Goal: Information Seeking & Learning: Learn about a topic

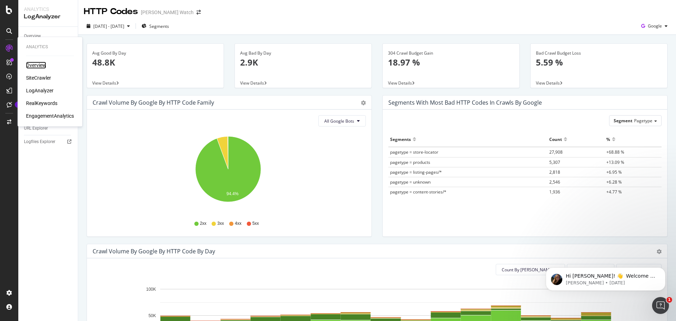
click at [43, 64] on div "Overview" at bounding box center [36, 65] width 20 height 7
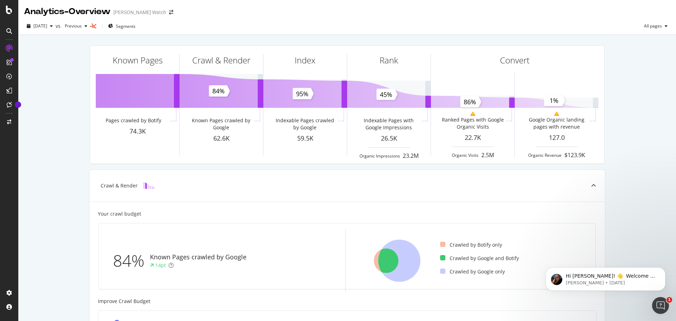
drag, startPoint x: 53, startPoint y: 108, endPoint x: 57, endPoint y: 108, distance: 3.9
click at [56, 107] on div "Known Pages Pages crawled by Botify 74.3K Crawl & Render Known Pages crawled by…" at bounding box center [347, 291] width 658 height 513
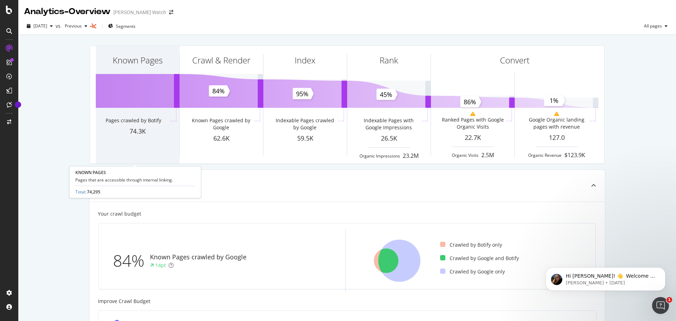
click at [140, 81] on div "Known Pages" at bounding box center [138, 73] width 84 height 54
click at [131, 87] on div "Known Pages" at bounding box center [138, 73] width 84 height 54
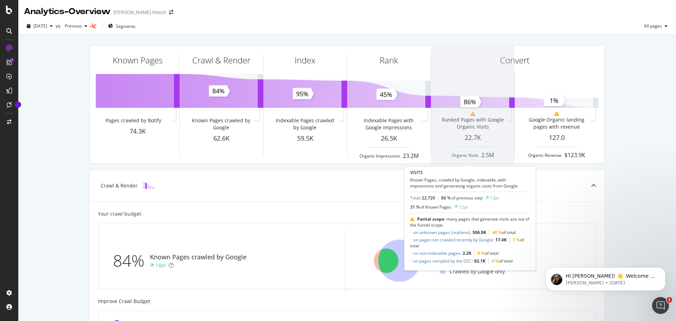
click at [509, 100] on span at bounding box center [473, 105] width 84 height 118
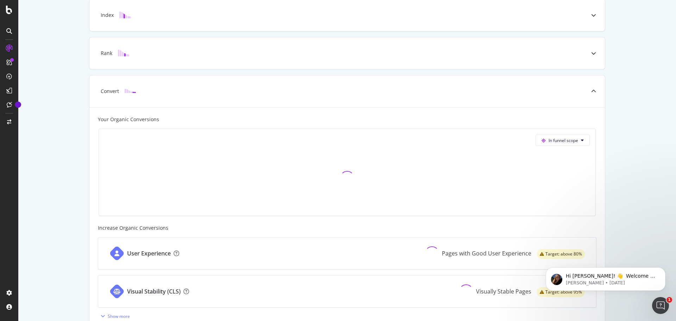
scroll to position [248, 0]
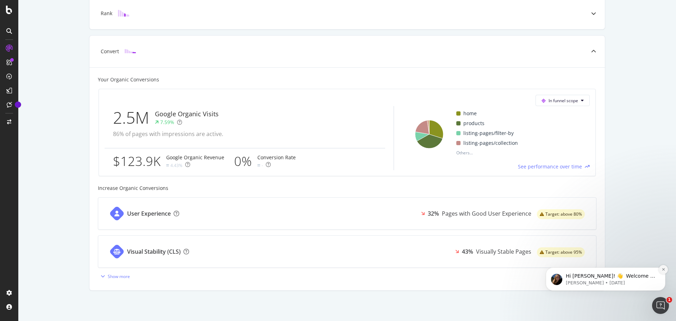
click at [664, 267] on icon "Dismiss notification" at bounding box center [664, 269] width 4 height 4
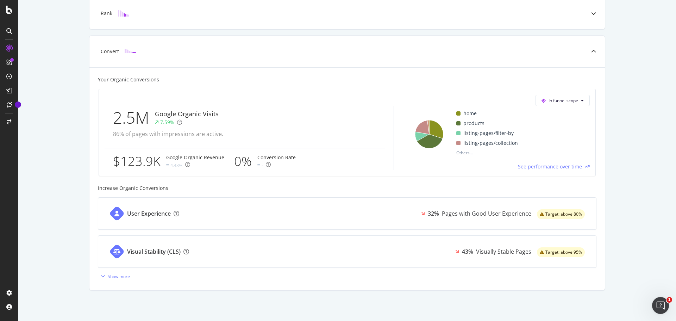
click at [60, 124] on div "Known Pages Pages crawled by Botify 74.3K Crawl & Render Known Pages crawled by…" at bounding box center [347, 53] width 658 height 534
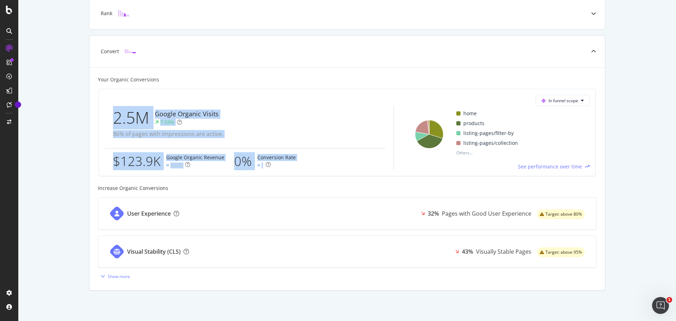
drag, startPoint x: 109, startPoint y: 117, endPoint x: 326, endPoint y: 167, distance: 222.3
click at [326, 167] on div "2.5M Google Organic Visits 7.59% 86% of pages with impressions are active. $123…" at bounding box center [250, 138] width 290 height 64
click at [74, 136] on div "Known Pages Pages crawled by Botify 74.3K Crawl & Render Known Pages crawled by…" at bounding box center [347, 53] width 658 height 534
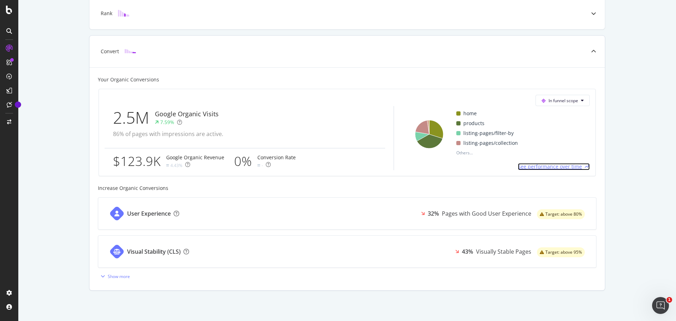
click at [560, 169] on span "See performance over time" at bounding box center [550, 166] width 64 height 7
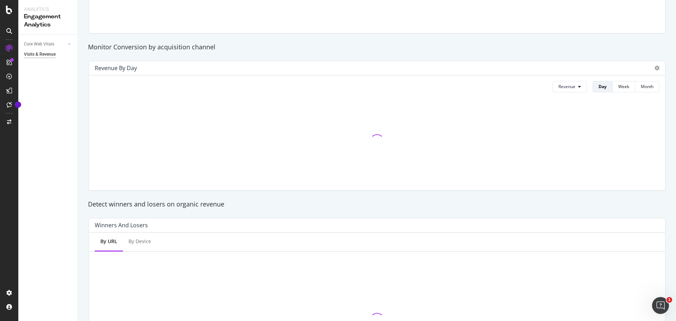
scroll to position [247, 0]
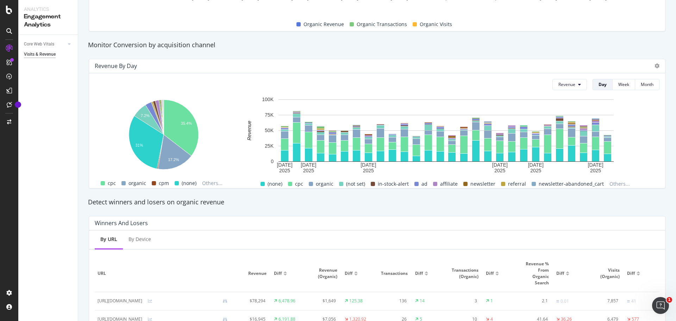
click at [86, 132] on div "Revenue by Day Revenue Day Week Month 35.4% 7.2% 31% 17.2% Channel Revenue cpc …" at bounding box center [378, 123] width 586 height 141
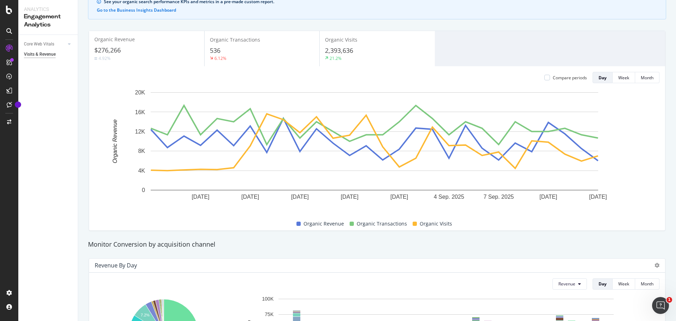
scroll to position [0, 0]
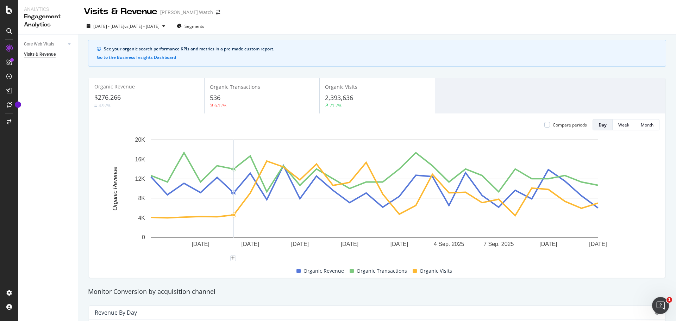
click at [239, 218] on rect "A chart." at bounding box center [375, 189] width 448 height 98
click at [267, 163] on circle "A chart." at bounding box center [267, 161] width 5 height 5
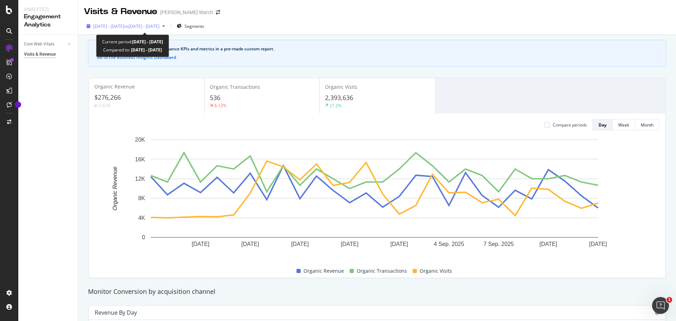
click at [168, 23] on div "2025 Aug. 17th - Sep. 13th vs 2025 Aug. 3rd - Sep. 1st" at bounding box center [126, 26] width 84 height 11
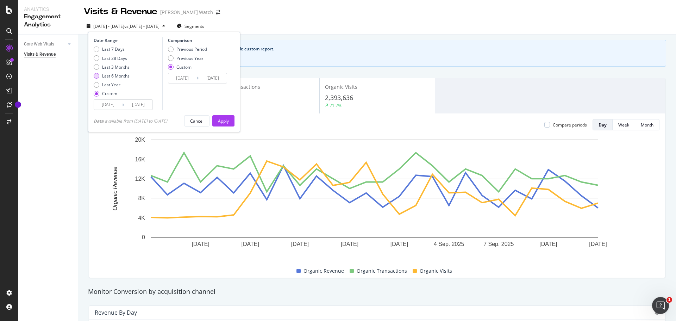
click at [108, 76] on div "Last 6 Months" at bounding box center [115, 76] width 27 height 6
type input "2025/03/14"
click at [227, 124] on div "Apply" at bounding box center [223, 121] width 11 height 11
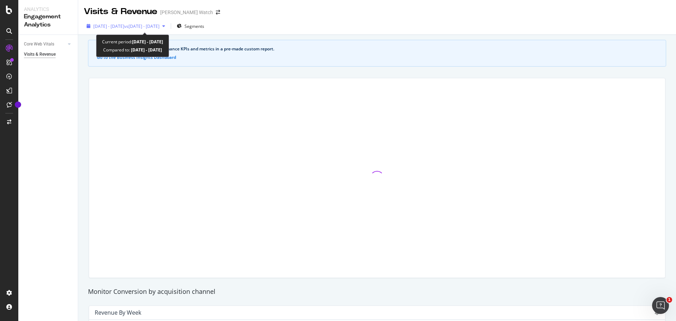
click at [168, 31] on div "2025 Mar. 14th - Sep. 13th vs 2025 Aug. 3rd - Sep. 1st" at bounding box center [126, 26] width 84 height 11
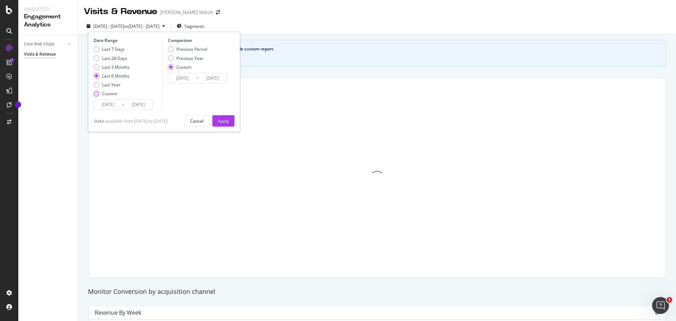
click at [110, 94] on div "Custom" at bounding box center [109, 94] width 15 height 6
type input "2025/08/17"
click at [111, 103] on input "2025/08/17" at bounding box center [108, 105] width 28 height 10
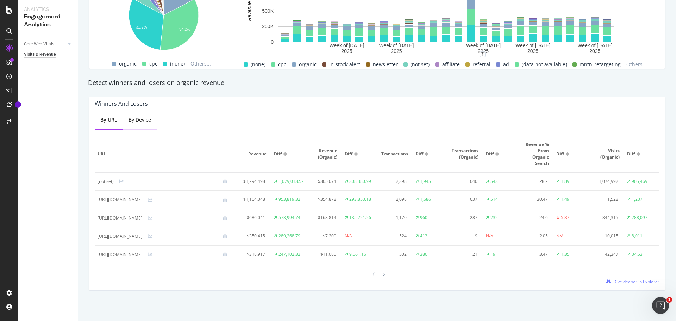
click at [136, 111] on div "By Device" at bounding box center [140, 120] width 34 height 19
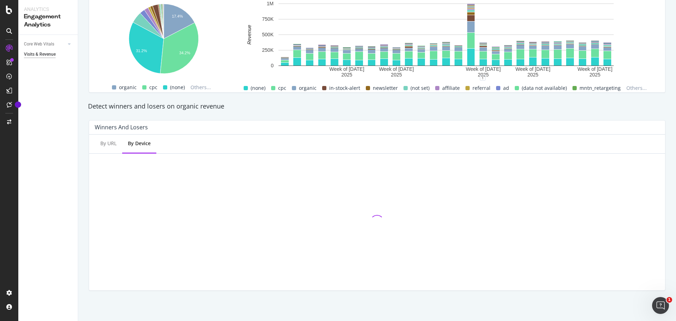
scroll to position [342, 0]
click at [107, 146] on div "By URL" at bounding box center [108, 143] width 16 height 7
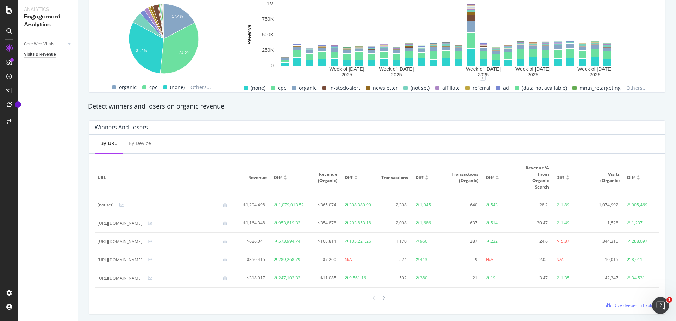
scroll to position [371, 0]
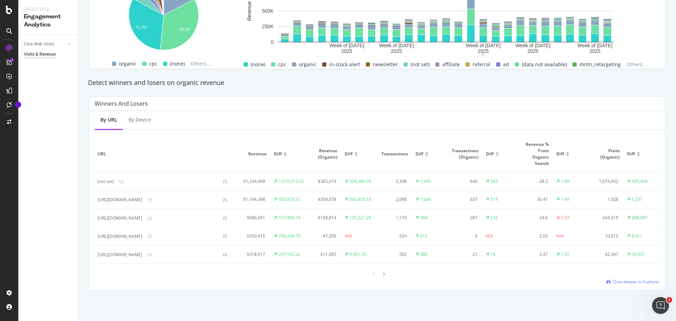
click at [627, 285] on div "By URL By Device URL Revenue Diff Revenue (Organic) Diff Transactions Diff Tran…" at bounding box center [377, 200] width 576 height 179
click at [625, 283] on span "Dive deeper in Explorer" at bounding box center [637, 282] width 46 height 6
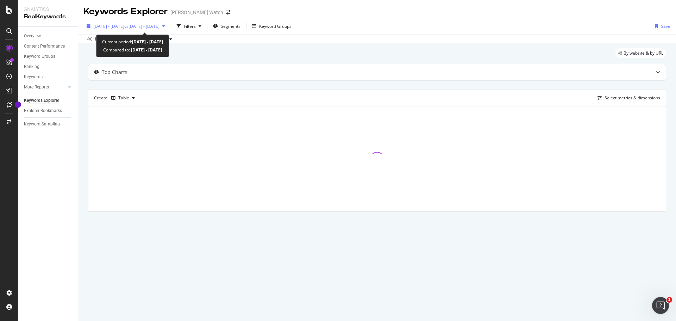
click at [160, 26] on span "vs 2025 Aug. 3rd - Sep. 1st" at bounding box center [141, 26] width 35 height 6
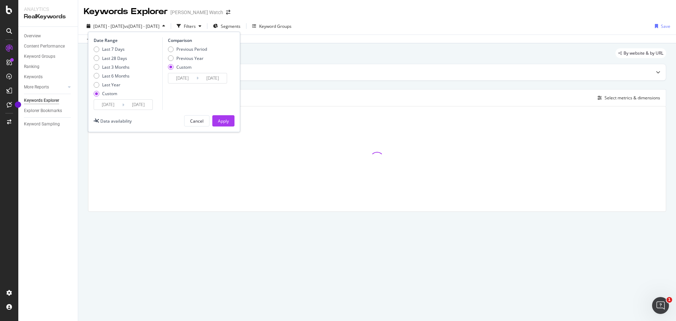
drag, startPoint x: 120, startPoint y: 61, endPoint x: 120, endPoint y: 66, distance: 4.2
click at [120, 62] on div "Last 7 Days Last 28 Days Last 3 Months Last 6 Months Last Year Custom" at bounding box center [112, 72] width 36 height 53
click at [120, 66] on div "Last 3 Months" at bounding box center [115, 67] width 27 height 6
type input "2025/06/15"
type input "2025/09/14"
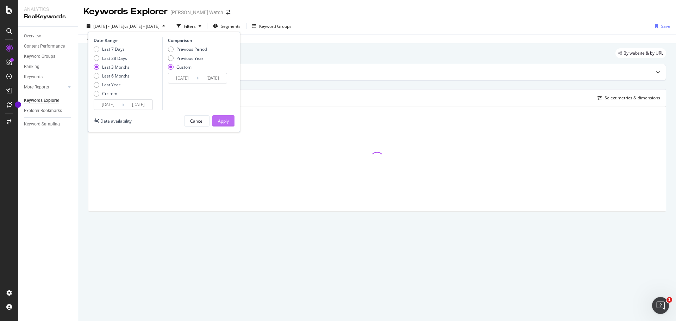
click at [221, 124] on div "Apply" at bounding box center [223, 121] width 11 height 6
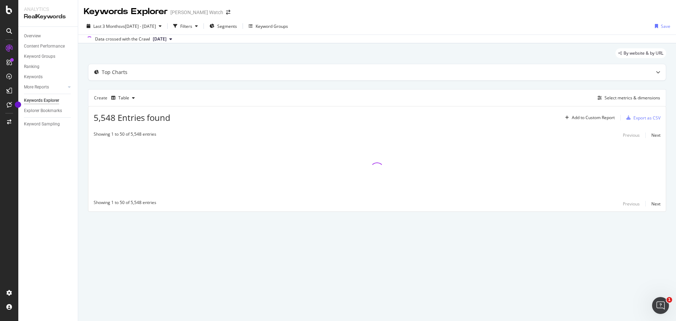
click at [220, 51] on div "By website & by URL" at bounding box center [377, 56] width 579 height 16
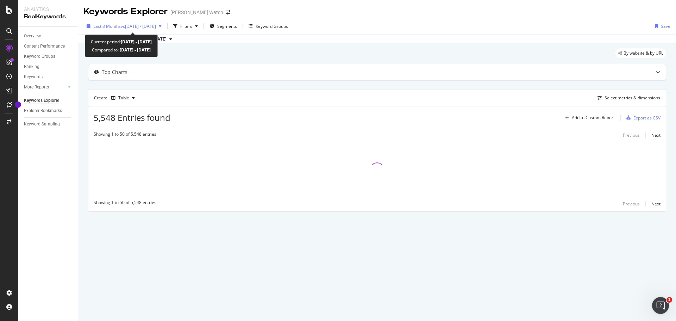
click at [153, 24] on span "vs 2025 Aug. 3rd - Sep. 1st" at bounding box center [138, 26] width 35 height 6
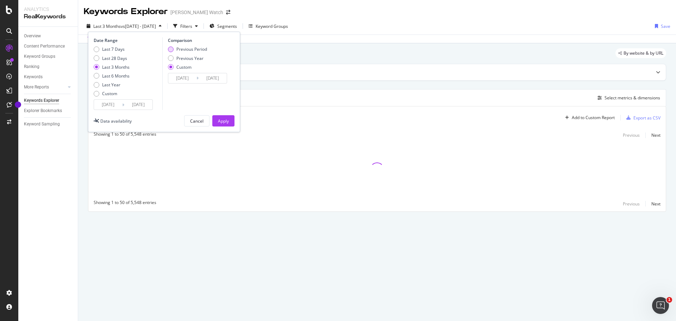
click at [195, 49] on div "Previous Period" at bounding box center [192, 49] width 31 height 6
type input "2025/03/15"
type input "2025/06/14"
click at [222, 119] on div "Apply" at bounding box center [223, 121] width 11 height 6
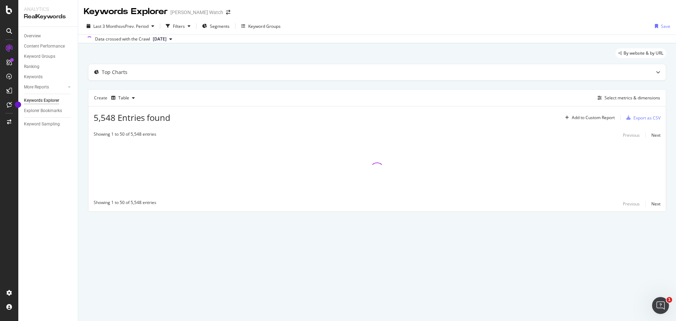
click at [227, 48] on div "By website & by URL Top Charts Create Table Select metrics & dimensions 5,548 E…" at bounding box center [377, 139] width 598 height 193
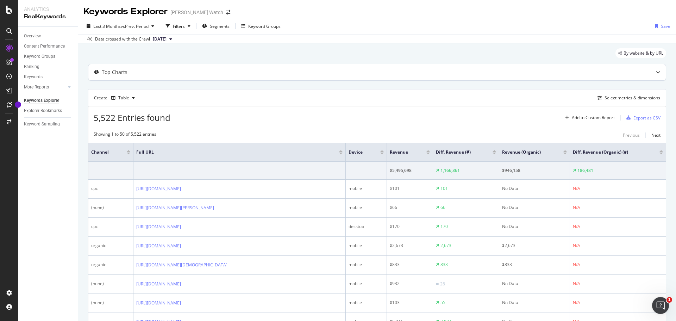
click at [221, 70] on div "Top Charts" at bounding box center [363, 72] width 550 height 7
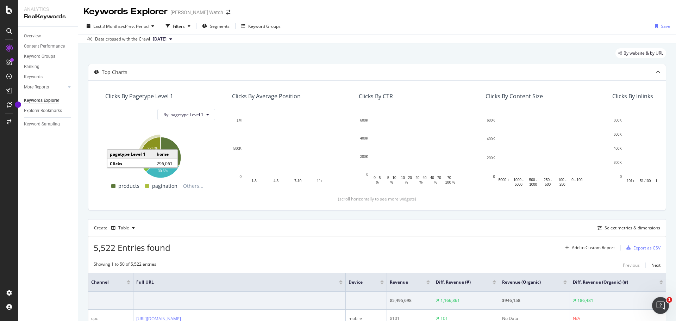
click at [155, 140] on icon "A chart." at bounding box center [150, 147] width 20 height 20
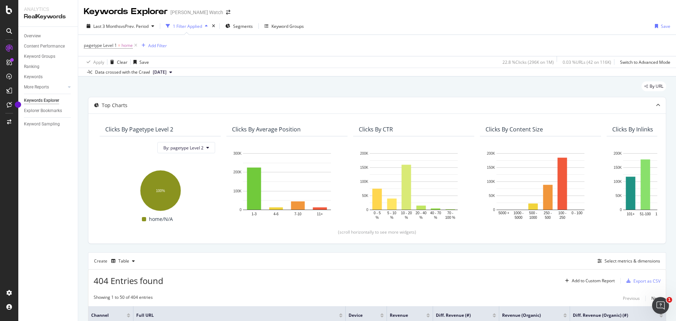
drag, startPoint x: 135, startPoint y: 45, endPoint x: 136, endPoint y: 49, distance: 4.4
click at [135, 45] on icon at bounding box center [136, 45] width 6 height 7
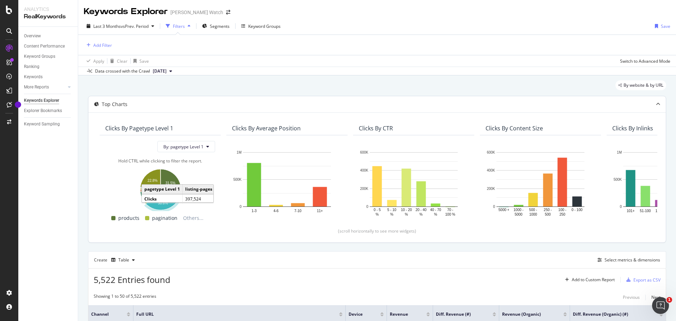
click at [157, 206] on icon "A chart." at bounding box center [162, 200] width 33 height 20
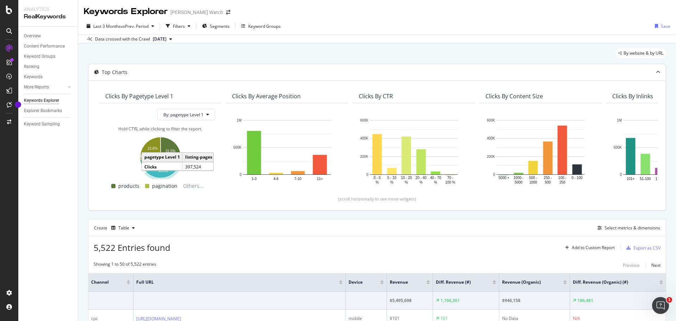
click at [155, 174] on icon "A chart." at bounding box center [162, 167] width 33 height 20
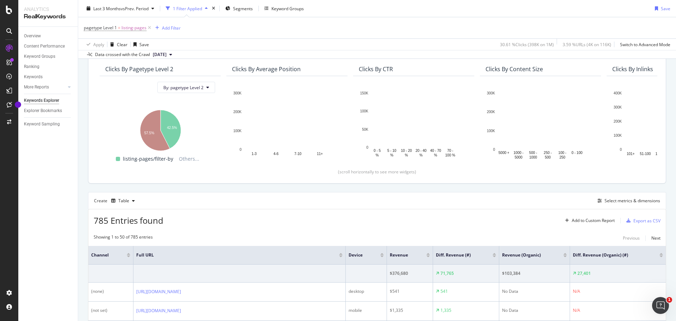
scroll to position [8, 0]
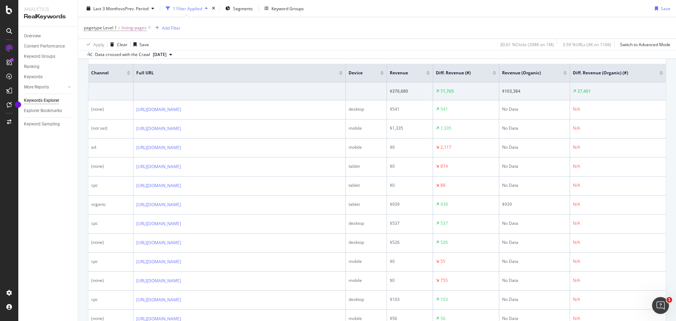
scroll to position [255, 0]
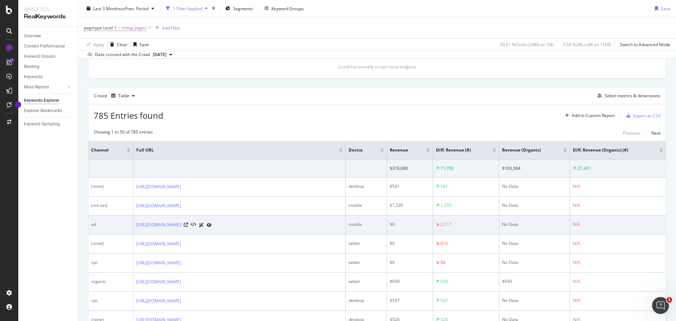
scroll to position [149, 0]
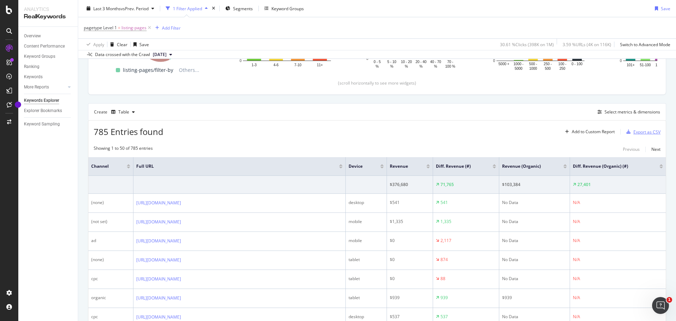
click at [638, 129] on div "Export as CSV" at bounding box center [647, 132] width 27 height 6
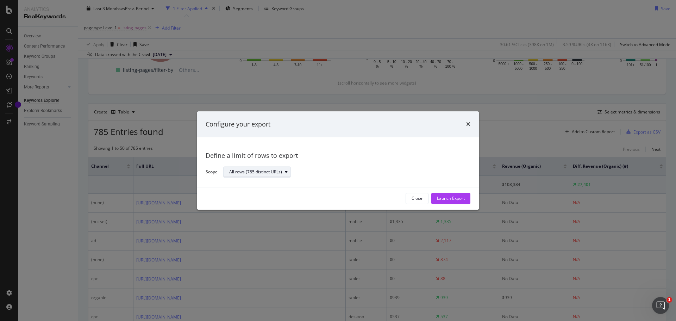
click at [252, 170] on div "All rows (785 distinct URLs)" at bounding box center [255, 172] width 53 height 4
click at [351, 162] on div "Define a limit of rows to export Scope All rows (785 distinct URLs)" at bounding box center [338, 162] width 265 height 33
click at [453, 197] on div "Launch Export" at bounding box center [451, 199] width 28 height 6
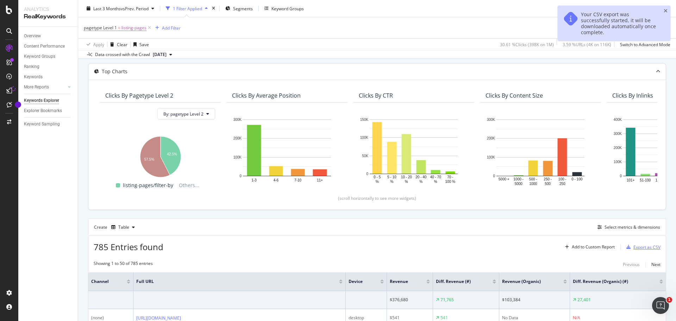
scroll to position [0, 0]
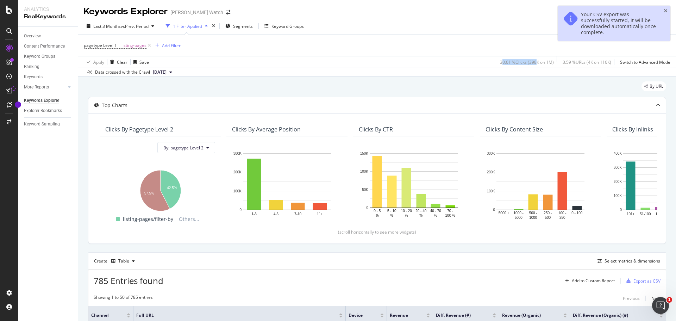
drag, startPoint x: 505, startPoint y: 62, endPoint x: 538, endPoint y: 61, distance: 33.1
click at [535, 61] on div "30.61 % Clicks ( 398K on 1M )" at bounding box center [527, 62] width 54 height 6
click at [450, 38] on div "pagetype Level 1 = listing-pages Add Filter" at bounding box center [377, 45] width 587 height 21
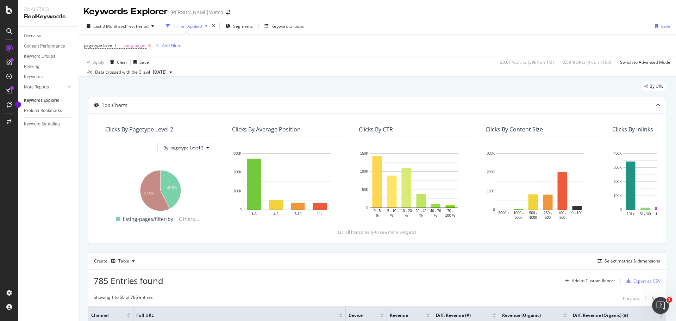
click at [149, 44] on icon at bounding box center [150, 45] width 6 height 7
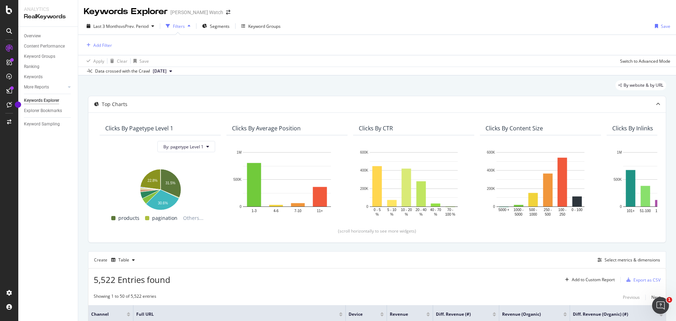
click at [290, 85] on div "By website & by URL" at bounding box center [377, 88] width 579 height 16
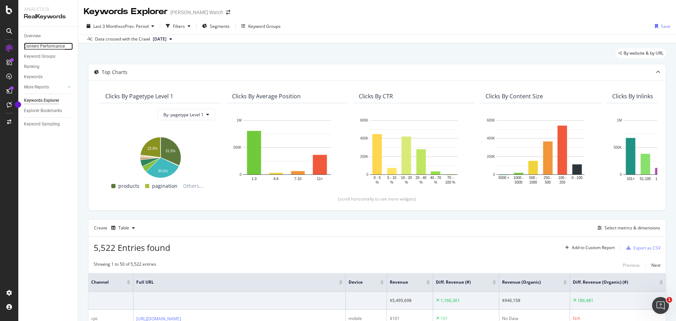
click at [39, 47] on div "Content Performance" at bounding box center [44, 46] width 41 height 7
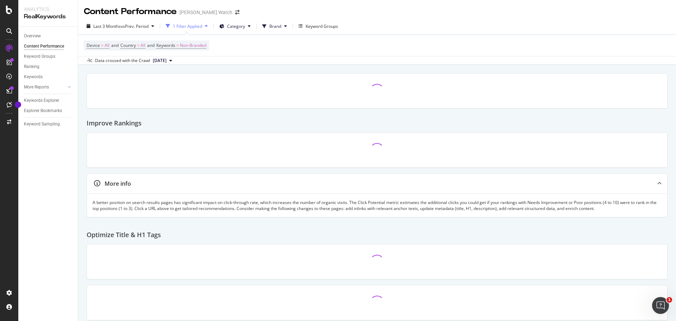
click at [242, 45] on div "Device = All and Country = All and Keywords = Non-Branded" at bounding box center [377, 45] width 587 height 21
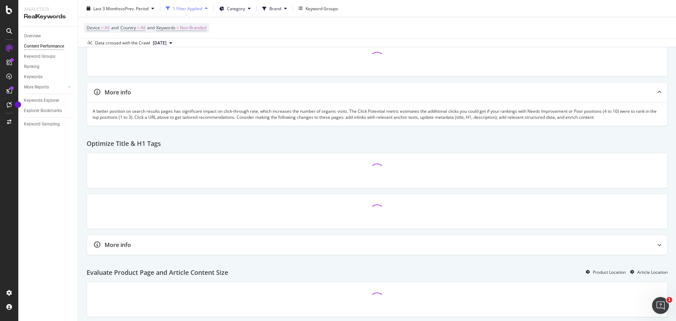
scroll to position [106, 0]
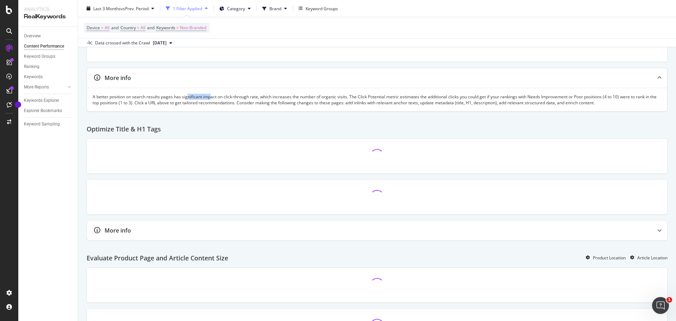
drag, startPoint x: 189, startPoint y: 96, endPoint x: 227, endPoint y: 100, distance: 38.6
click at [216, 99] on div "A better position on search results pages has significant impact on click-throu…" at bounding box center [377, 100] width 569 height 12
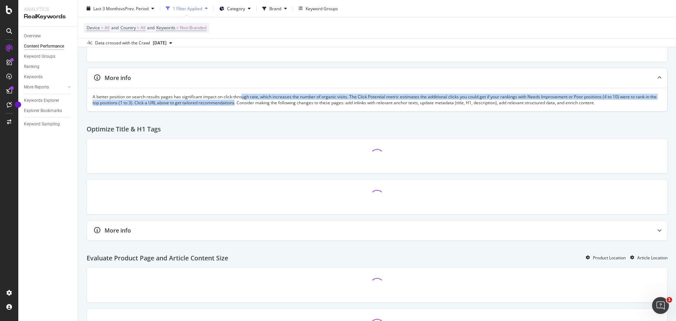
drag, startPoint x: 245, startPoint y: 102, endPoint x: 241, endPoint y: 94, distance: 8.4
click at [241, 94] on div "A better position on search results pages has significant impact on click-throu…" at bounding box center [377, 100] width 569 height 12
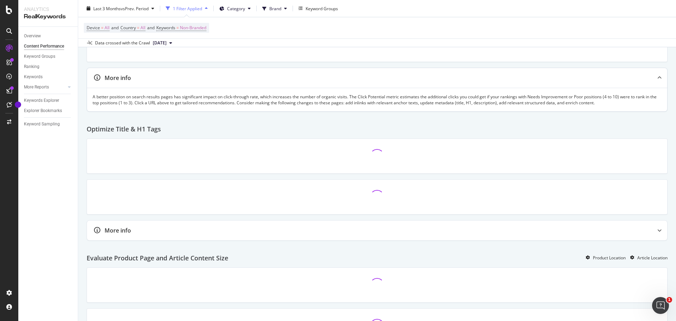
drag, startPoint x: 229, startPoint y: 95, endPoint x: 221, endPoint y: 97, distance: 7.8
click at [228, 95] on div "A better position on search results pages has significant impact on click-throu…" at bounding box center [377, 100] width 569 height 12
drag, startPoint x: 217, startPoint y: 98, endPoint x: 224, endPoint y: 104, distance: 9.7
click at [221, 104] on div "A better position on search results pages has significant impact on click-throu…" at bounding box center [377, 100] width 569 height 12
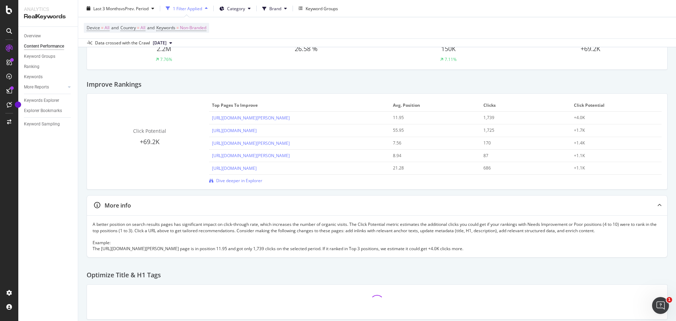
scroll to position [0, 0]
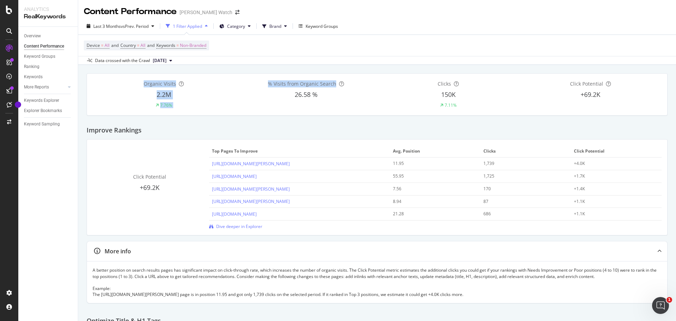
drag, startPoint x: 138, startPoint y: 82, endPoint x: 254, endPoint y: 106, distance: 118.4
click at [254, 106] on div "Organic Visits 2.2M 7.76% % Visits from Organic Search 26.58 % Clicks 150K 7.11…" at bounding box center [377, 94] width 569 height 30
click at [230, 95] on div "2.2M" at bounding box center [164, 94] width 142 height 9
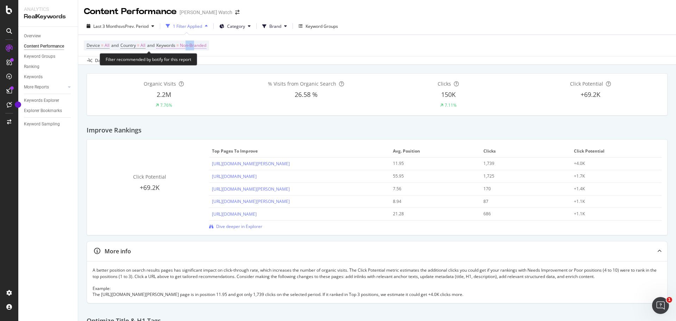
drag, startPoint x: 191, startPoint y: 43, endPoint x: 198, endPoint y: 43, distance: 7.8
click at [198, 43] on span "Non-Branded" at bounding box center [193, 46] width 26 height 10
click at [306, 46] on div "Device = All and Country = All and Keywords = Non-Branded" at bounding box center [377, 45] width 587 height 21
click at [243, 27] on span "Category" at bounding box center [236, 26] width 18 height 6
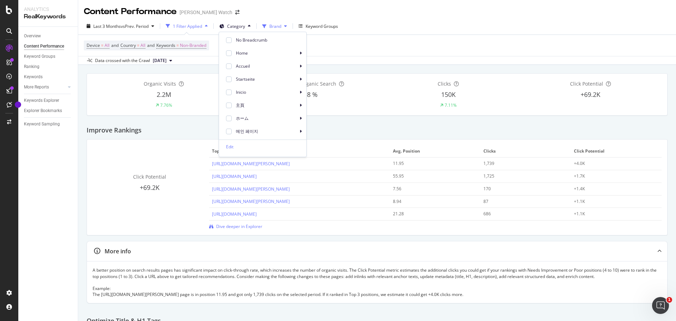
click at [274, 25] on span "Brand" at bounding box center [276, 26] width 12 height 6
click at [305, 8] on div "Content Performance Hamilton Watch" at bounding box center [377, 9] width 598 height 18
click at [93, 129] on h2 "Improve Rankings" at bounding box center [114, 130] width 55 height 7
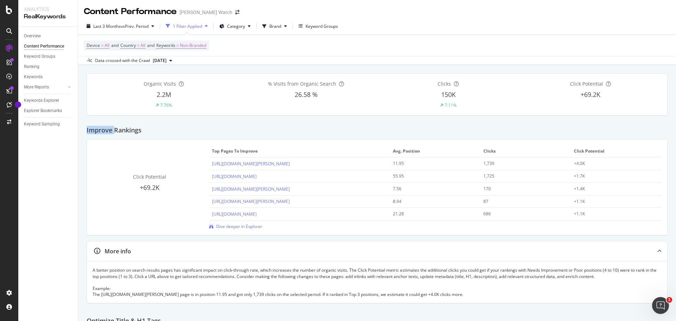
click at [93, 129] on h2 "Improve Rankings" at bounding box center [114, 130] width 55 height 7
click at [164, 126] on div "Improve Rankings" at bounding box center [377, 128] width 581 height 24
click at [169, 124] on div "Improve Rankings" at bounding box center [377, 128] width 581 height 24
click at [170, 122] on div "Improve Rankings" at bounding box center [377, 128] width 581 height 24
click at [193, 124] on div "Improve Rankings" at bounding box center [377, 128] width 581 height 24
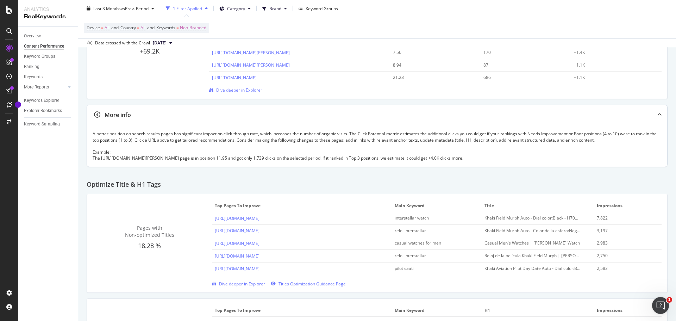
scroll to position [141, 0]
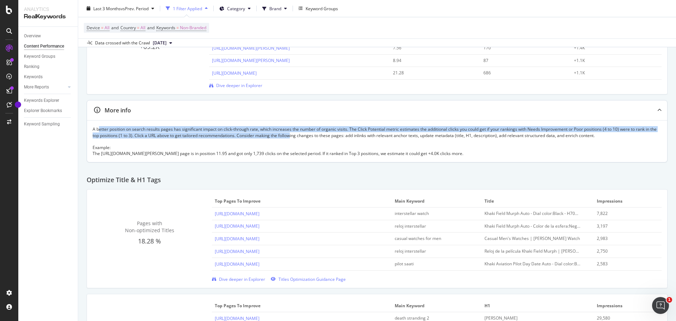
drag, startPoint x: 99, startPoint y: 129, endPoint x: 298, endPoint y: 134, distance: 198.4
click at [298, 134] on div "A better position on search results pages has significant impact on click-throu…" at bounding box center [377, 141] width 569 height 30
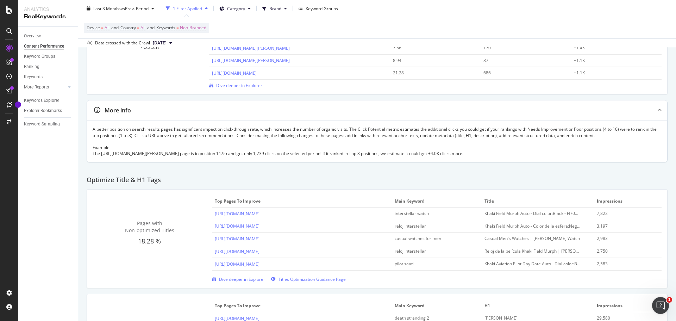
click at [187, 142] on div "A better position on search results pages has significant impact on click-throu…" at bounding box center [377, 141] width 569 height 30
drag, startPoint x: 125, startPoint y: 153, endPoint x: 197, endPoint y: 152, distance: 71.9
click at [197, 152] on div "A better position on search results pages has significant impact on click-throu…" at bounding box center [377, 141] width 569 height 30
click at [213, 154] on div "A better position on search results pages has significant impact on click-throu…" at bounding box center [377, 141] width 569 height 30
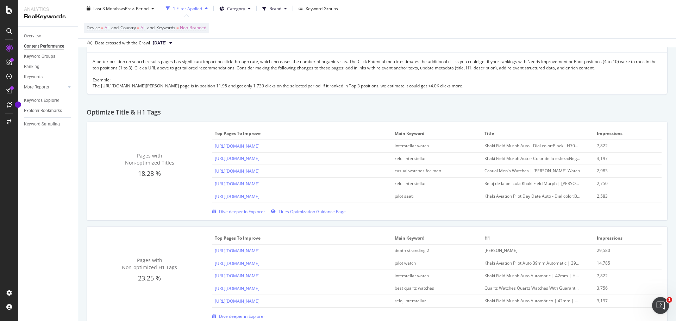
scroll to position [247, 0]
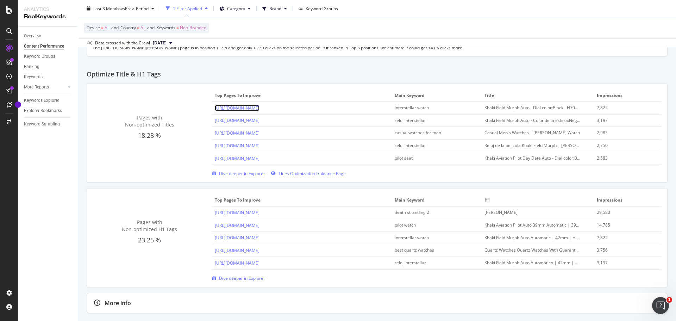
click at [229, 107] on link "https://www.hamiltonwatch.com/en-us/h70605731-khaki-field-murph-auto.html" at bounding box center [237, 108] width 45 height 6
drag, startPoint x: 117, startPoint y: 109, endPoint x: 181, endPoint y: 149, distance: 76.2
click at [183, 143] on div "Pages with Non-optimized Titles 18.28 % Top pages to improve Main Keyword title…" at bounding box center [377, 132] width 569 height 87
drag, startPoint x: 151, startPoint y: 162, endPoint x: 144, endPoint y: 139, distance: 24.2
click at [151, 162] on div "Pages with Non-optimized Titles 18.28 % Top pages to improve Main Keyword title…" at bounding box center [377, 132] width 569 height 87
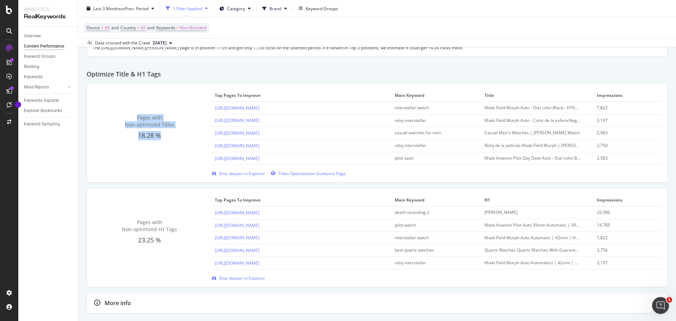
click at [135, 122] on span "Pages with Non-optimized Titles" at bounding box center [149, 121] width 49 height 14
click at [105, 144] on div "Pages with Non-optimized Titles 18.28 % Top pages to improve Main Keyword title…" at bounding box center [377, 132] width 569 height 87
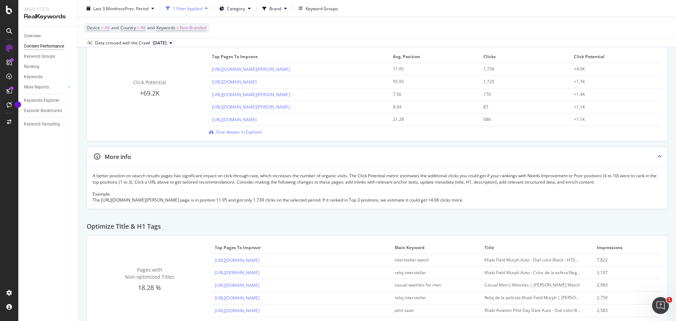
scroll to position [35, 0]
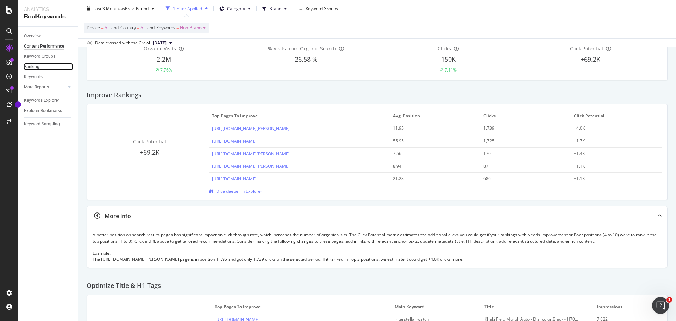
click at [33, 64] on div "Ranking" at bounding box center [32, 66] width 16 height 7
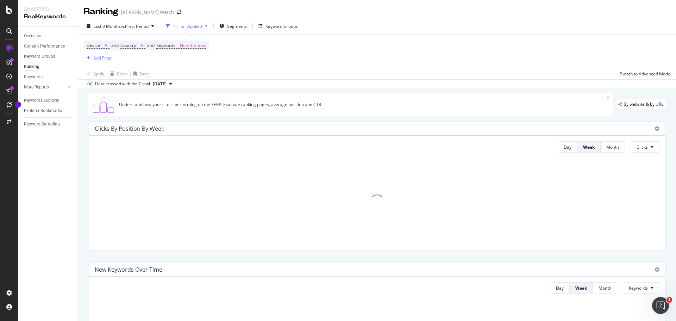
click at [405, 43] on div "Device = All and Country = All and Keywords = Non-Branded Add Filter" at bounding box center [377, 51] width 587 height 33
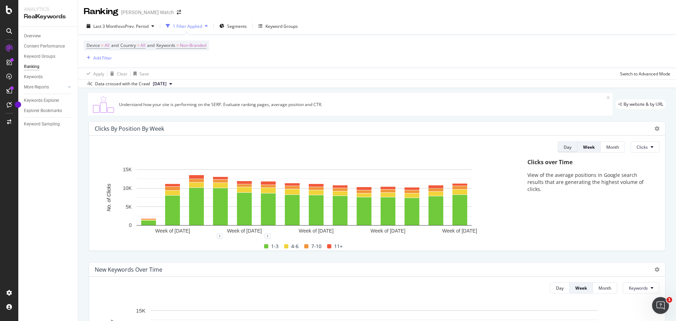
click at [564, 148] on div "Day" at bounding box center [568, 147] width 8 height 6
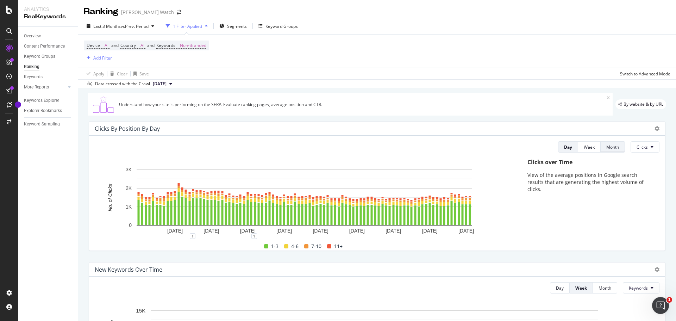
click at [607, 147] on div "Month" at bounding box center [613, 147] width 13 height 6
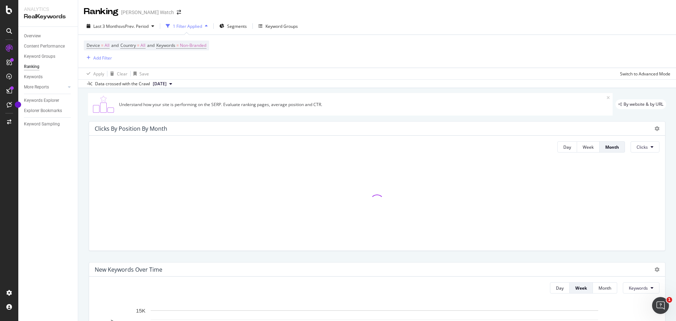
click at [167, 85] on span "[DATE]" at bounding box center [160, 84] width 14 height 6
click at [283, 67] on div "Device = All and Country = All and Keywords = Non-Branded Add Filter" at bounding box center [377, 51] width 587 height 33
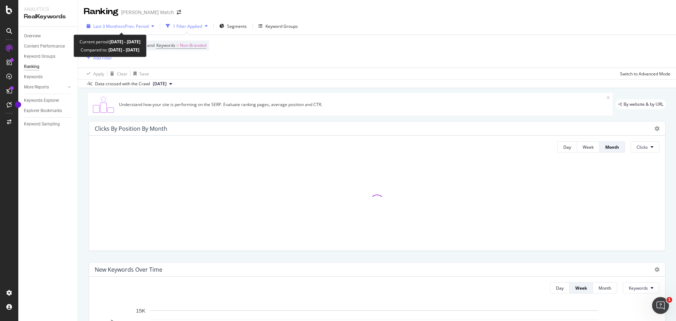
click at [115, 22] on div "Last 3 Months vs Prev. Period" at bounding box center [120, 26] width 73 height 11
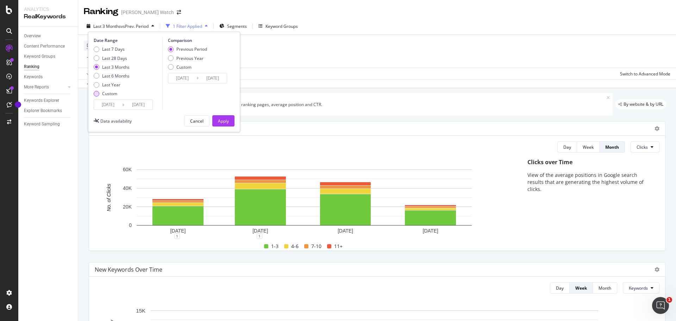
click at [112, 92] on div "Custom" at bounding box center [109, 94] width 15 height 6
type input "2025/08/18"
type input "2025/07/21"
type input "2025/08/17"
click at [109, 103] on input "2025/08/18" at bounding box center [108, 105] width 28 height 10
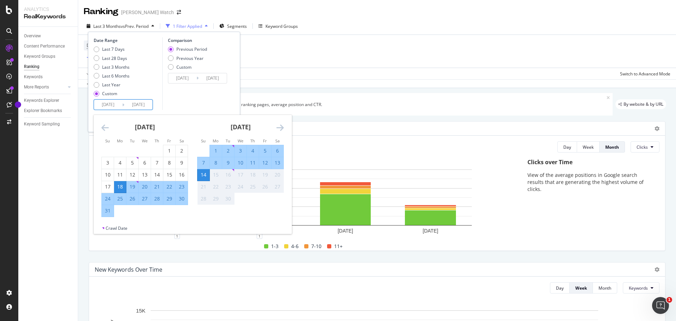
click at [104, 131] on icon "Move backward to switch to the previous month." at bounding box center [104, 127] width 7 height 8
click at [104, 130] on icon "Move backward to switch to the previous month." at bounding box center [104, 127] width 7 height 8
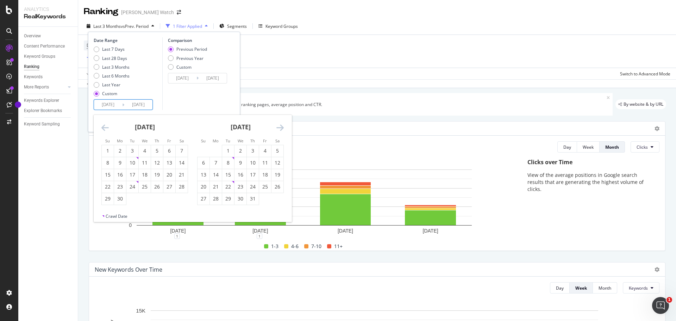
click at [104, 129] on icon "Move backward to switch to the previous month." at bounding box center [104, 127] width 7 height 8
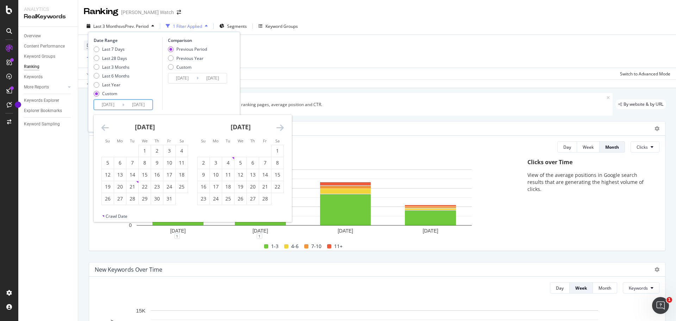
click at [104, 129] on icon "Move backward to switch to the previous month." at bounding box center [104, 127] width 7 height 8
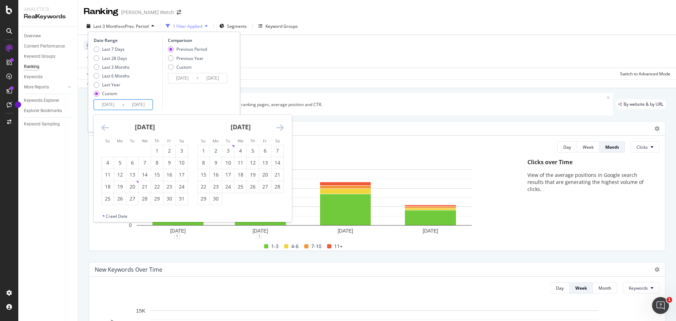
click at [104, 129] on icon "Move backward to switch to the previous month." at bounding box center [104, 127] width 7 height 8
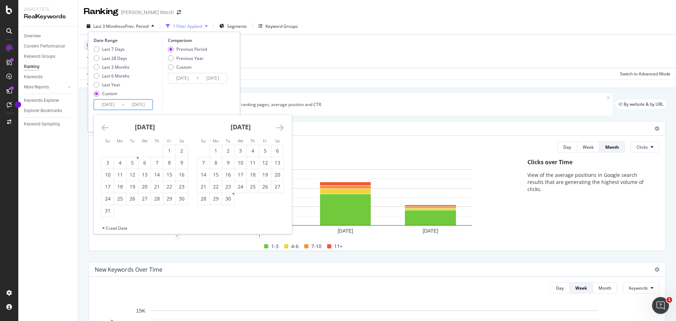
click at [104, 129] on icon "Move backward to switch to the previous month." at bounding box center [104, 127] width 7 height 8
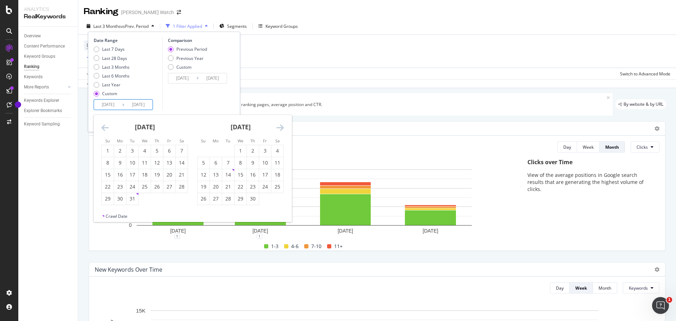
click at [104, 129] on icon "Move backward to switch to the previous month." at bounding box center [104, 127] width 7 height 8
click at [179, 154] on tr "1" at bounding box center [145, 151] width 86 height 12
click at [180, 153] on div "1" at bounding box center [182, 150] width 12 height 7
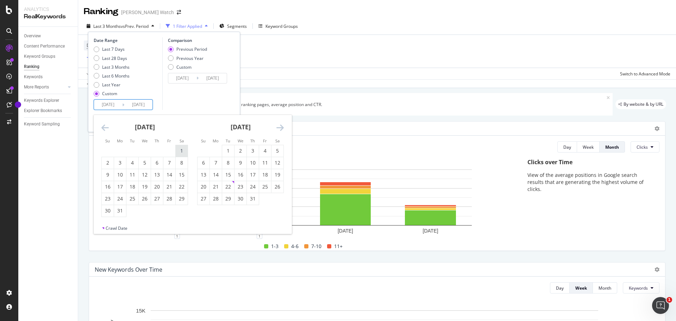
type input "2023/07/01"
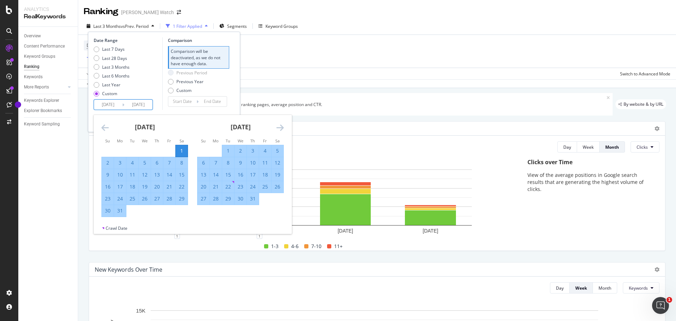
click at [232, 75] on div "Date Range Last 7 Days Last 28 Days Last 3 Months Last 6 Months Last Year Custo…" at bounding box center [164, 73] width 141 height 73
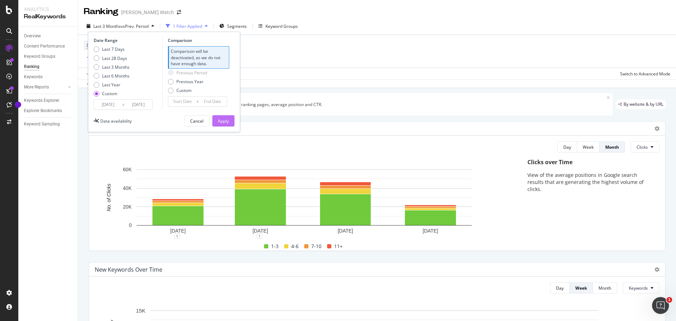
click at [224, 121] on div "Apply" at bounding box center [223, 121] width 11 height 6
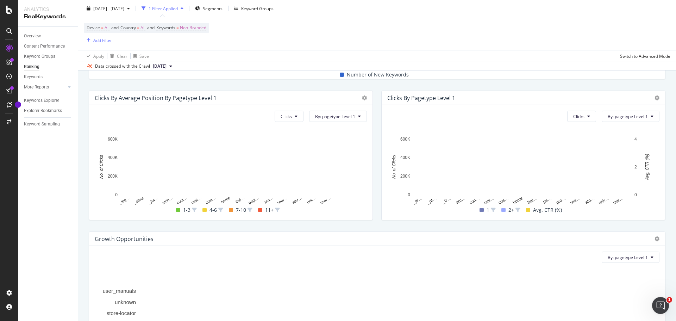
scroll to position [317, 0]
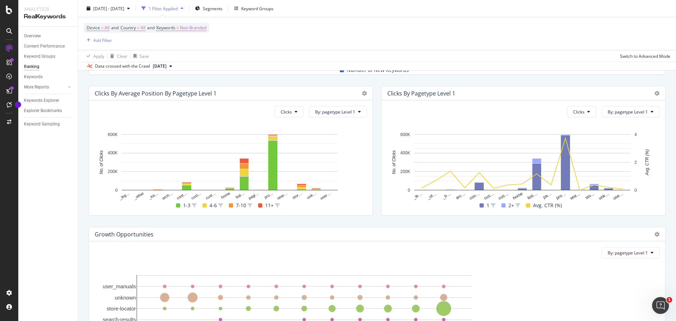
click at [377, 147] on div "Clicks by pagetype Level 1 Clicks By: pagetype Level 1 Hold CTRL while clicking…" at bounding box center [523, 150] width 293 height 141
click at [377, 150] on div "Clicks by pagetype Level 1 Clicks By: pagetype Level 1 Hold CTRL while clicking…" at bounding box center [523, 150] width 293 height 141
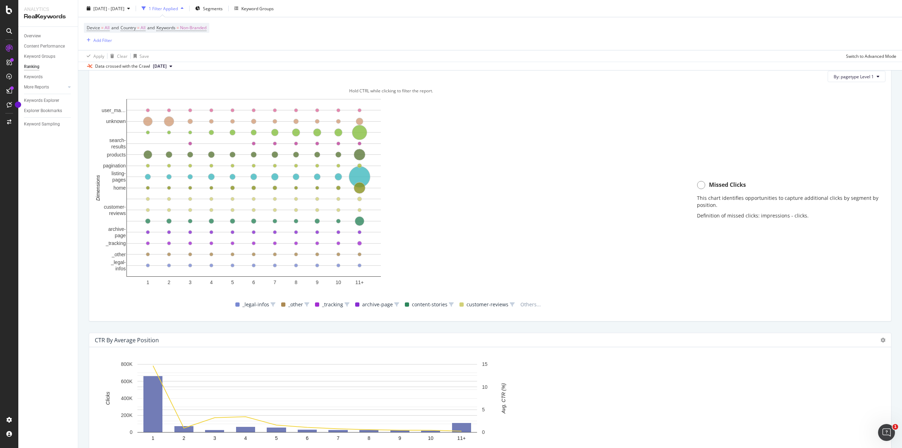
scroll to position [493, 0]
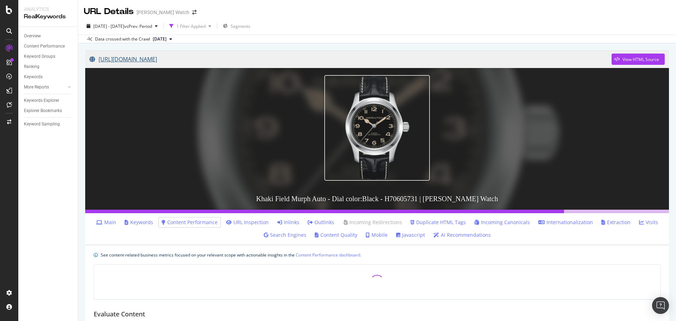
click at [232, 57] on link "[URL][DOMAIN_NAME]" at bounding box center [350, 59] width 523 height 18
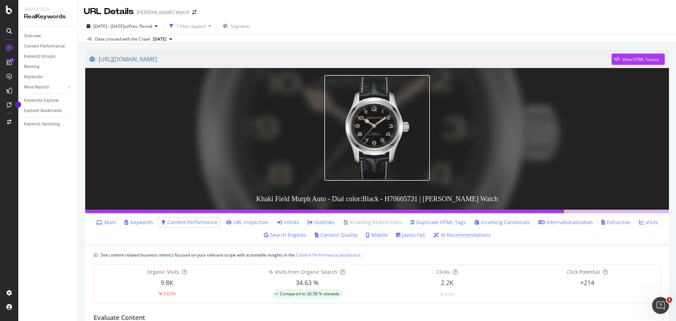
click at [204, 136] on div at bounding box center [377, 138] width 591 height 149
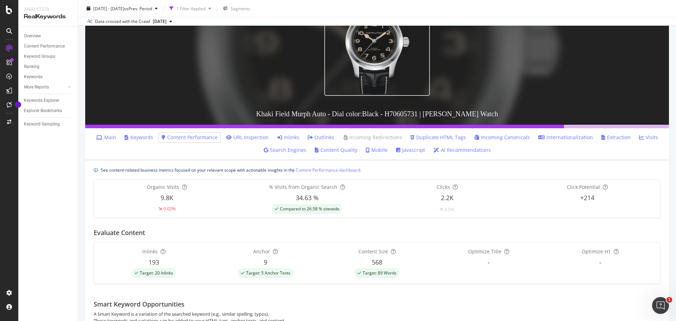
scroll to position [141, 0]
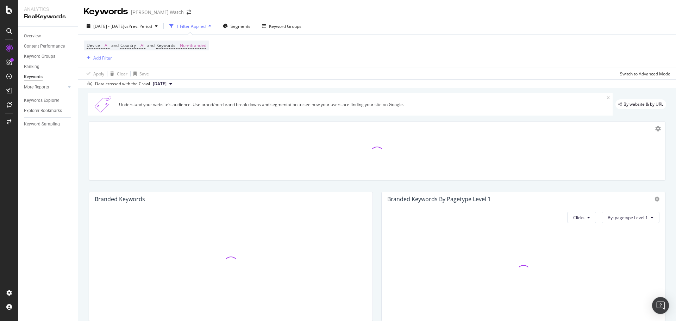
click at [253, 49] on div "Device = All and Country = All and Keywords = Non-Branded Add Filter" at bounding box center [377, 51] width 587 height 33
